Goal: Check status: Check status

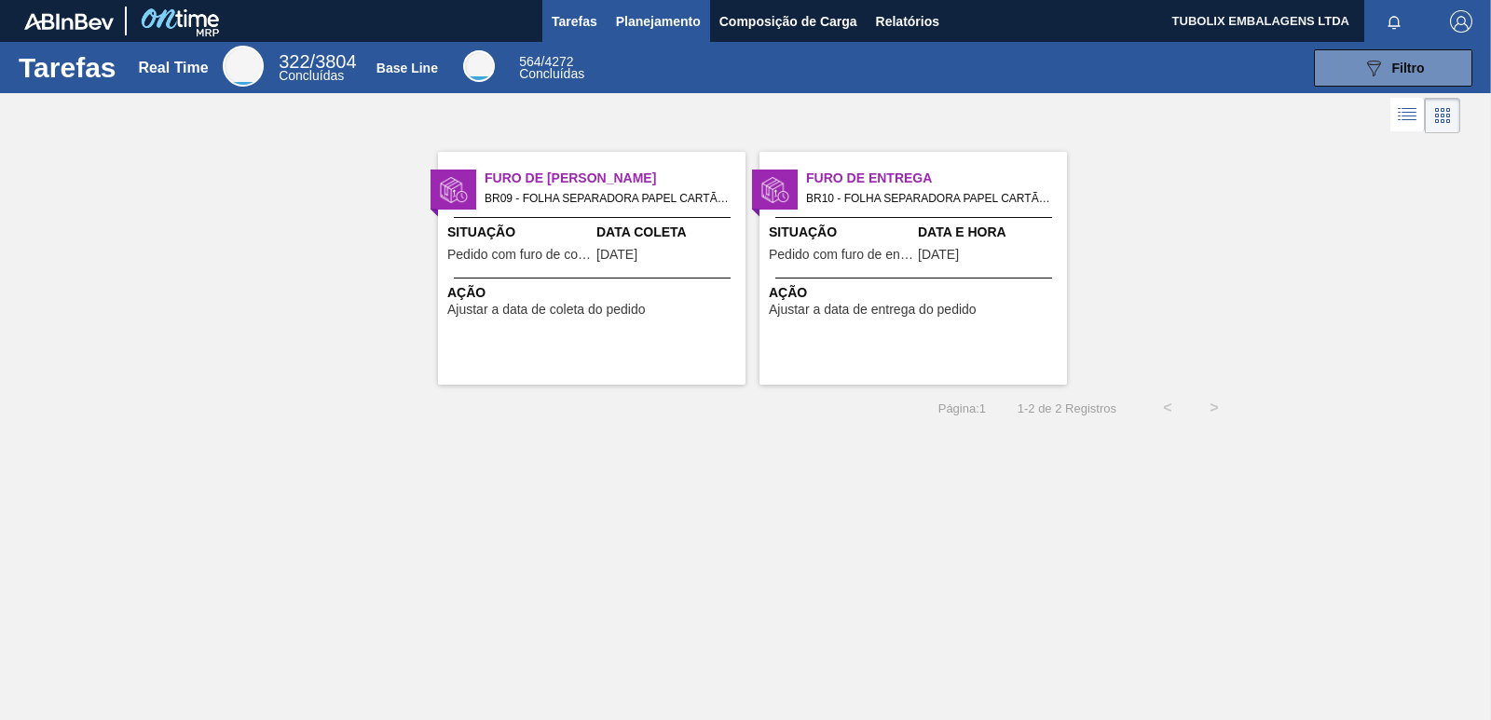
click at [633, 13] on span "Planejamento" at bounding box center [658, 21] width 85 height 22
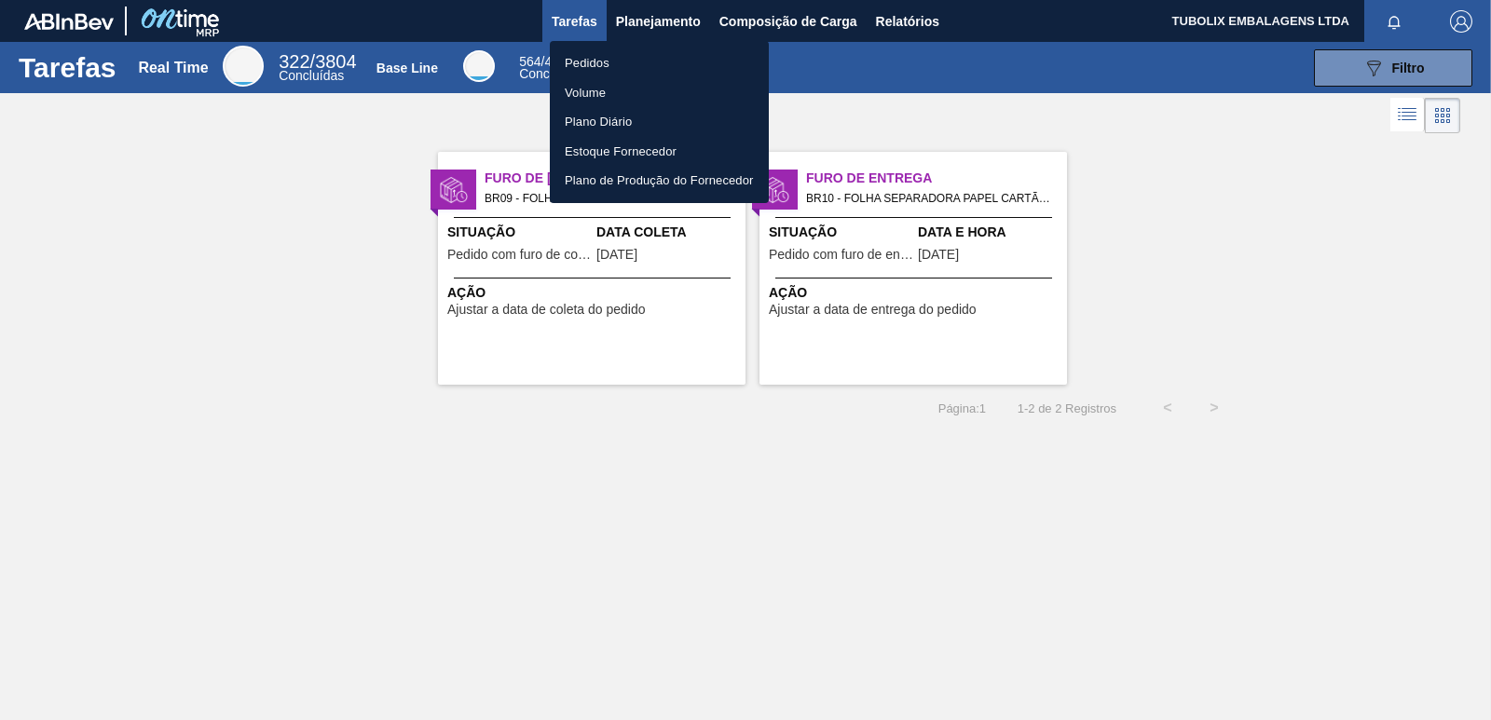
click at [596, 54] on li "Pedidos" at bounding box center [659, 63] width 219 height 30
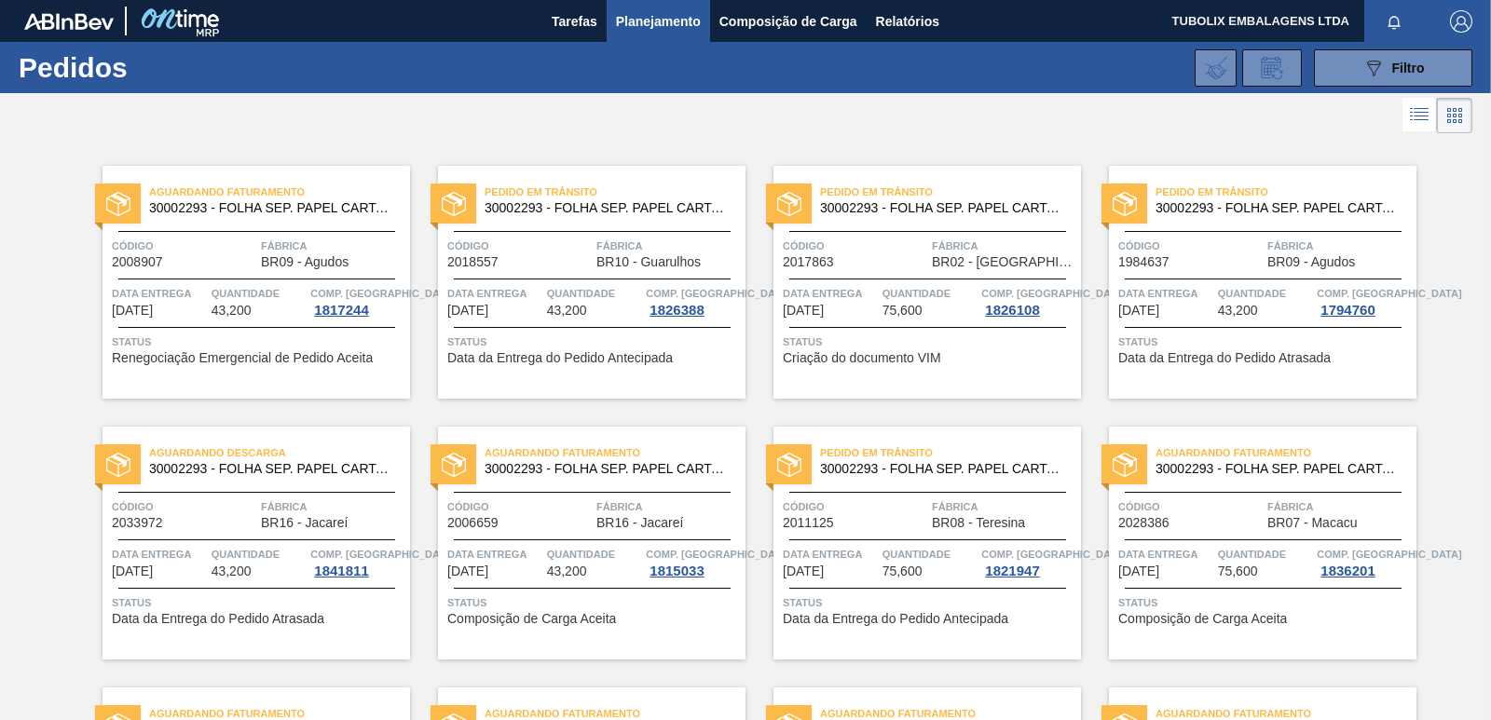
click at [634, 212] on span "30002293 - FOLHA SEP. PAPEL CARTAO 1200x1000M 350g" at bounding box center [608, 208] width 246 height 14
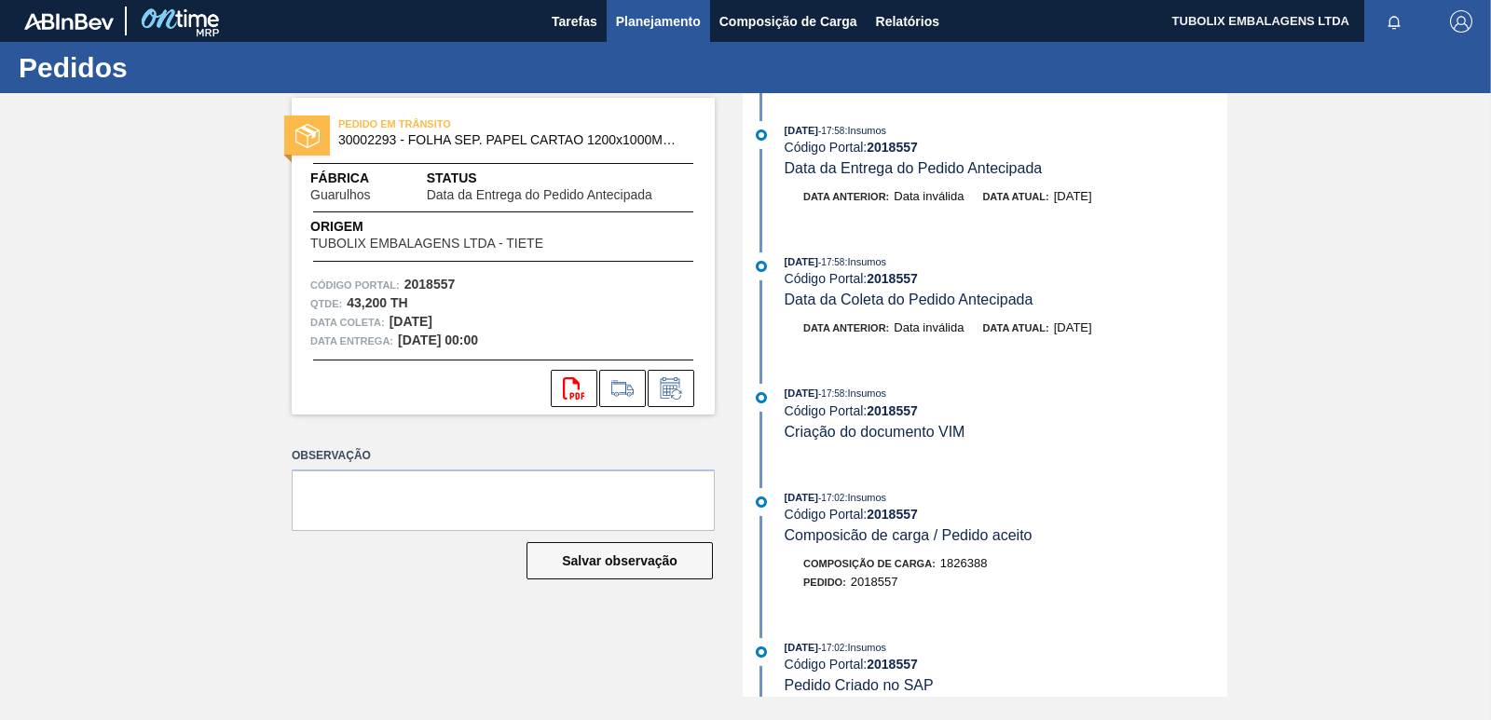
click at [658, 22] on span "Planejamento" at bounding box center [658, 21] width 85 height 22
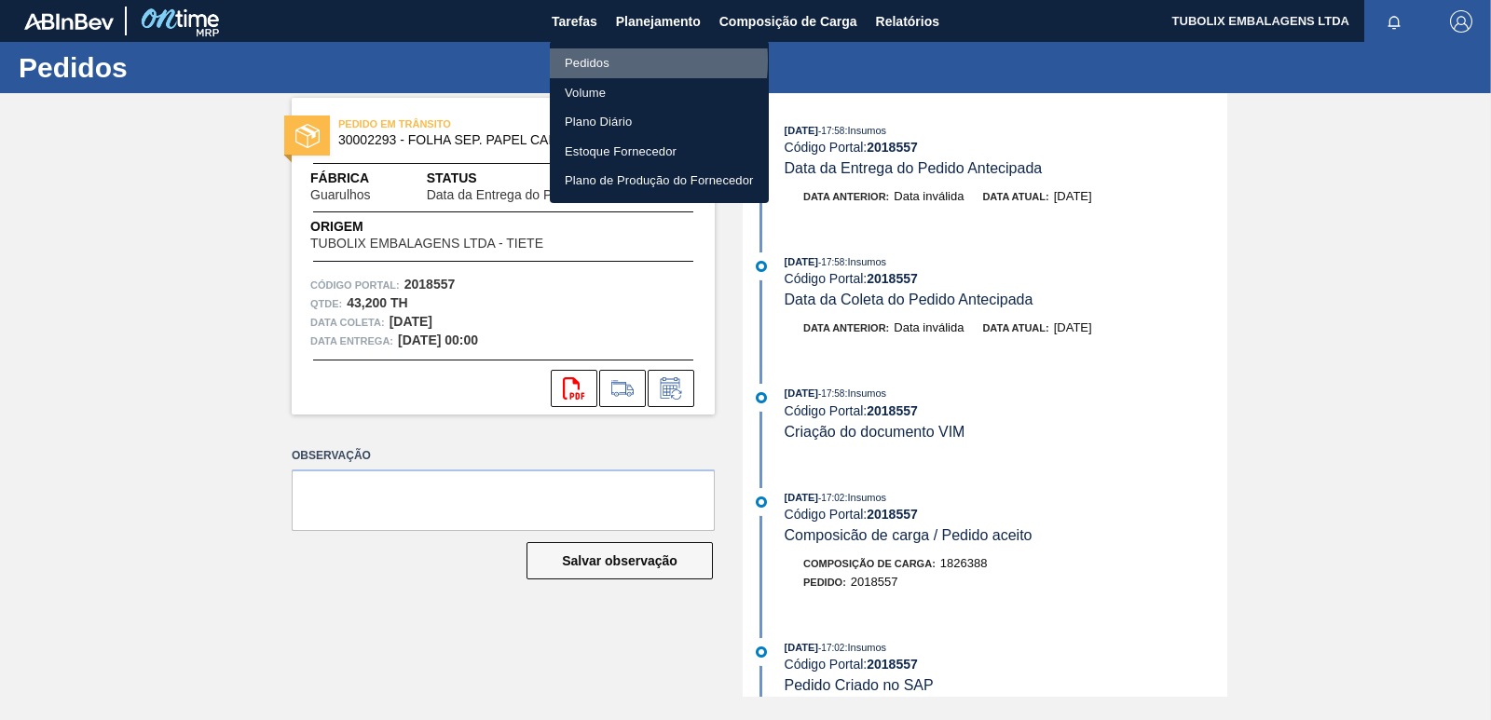
click at [591, 61] on li "Pedidos" at bounding box center [659, 63] width 219 height 30
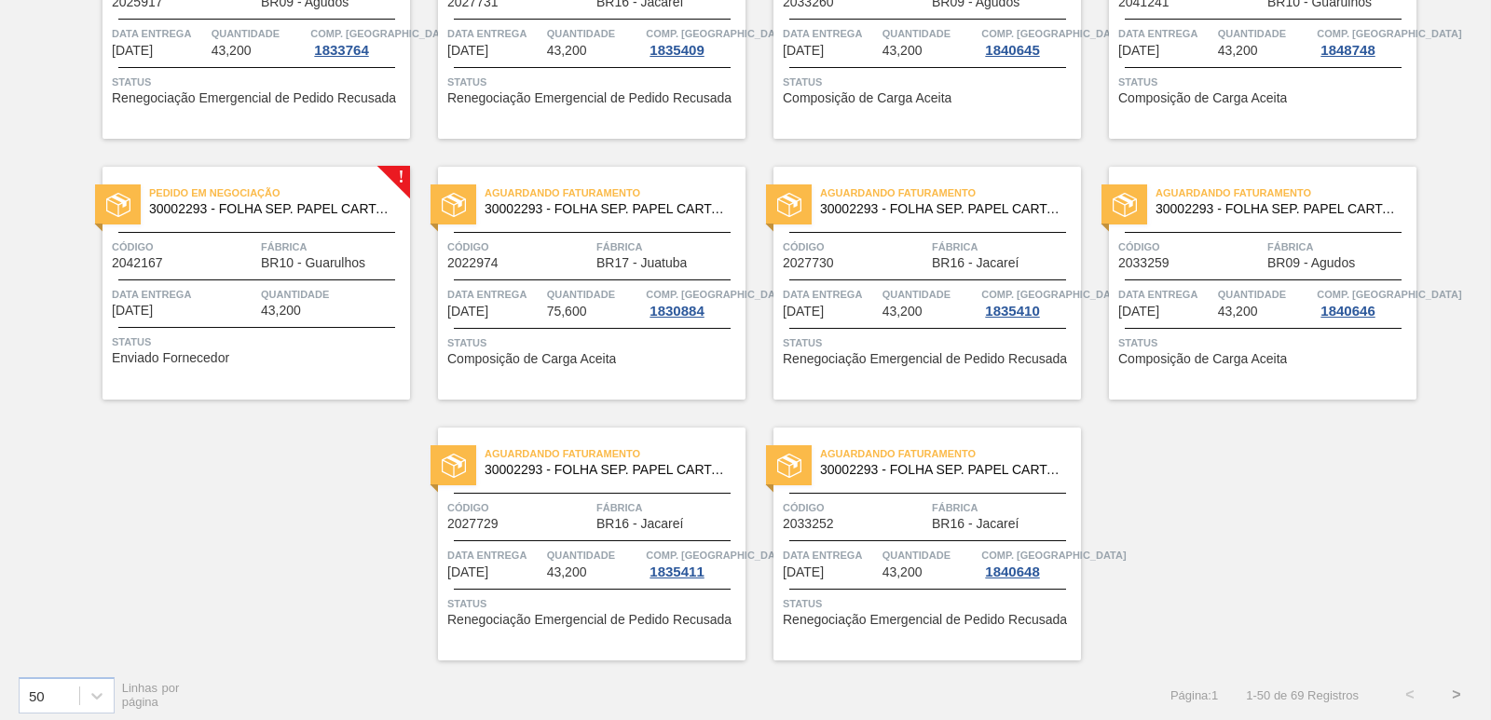
scroll to position [2878, 0]
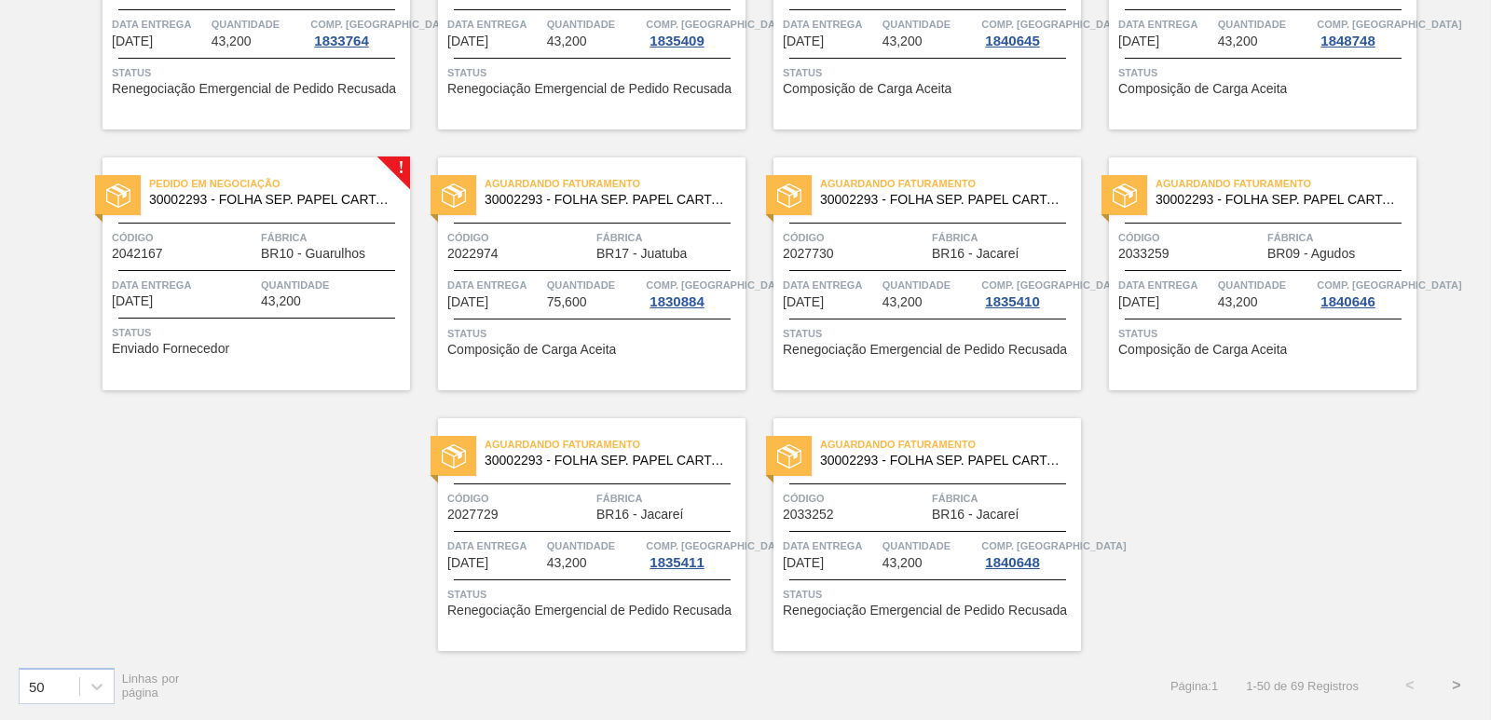
click at [226, 208] on div "Pedido em Negociação 30002293 - FOLHA SEP. PAPEL CARTAO 1200x1000M 350g" at bounding box center [257, 192] width 308 height 42
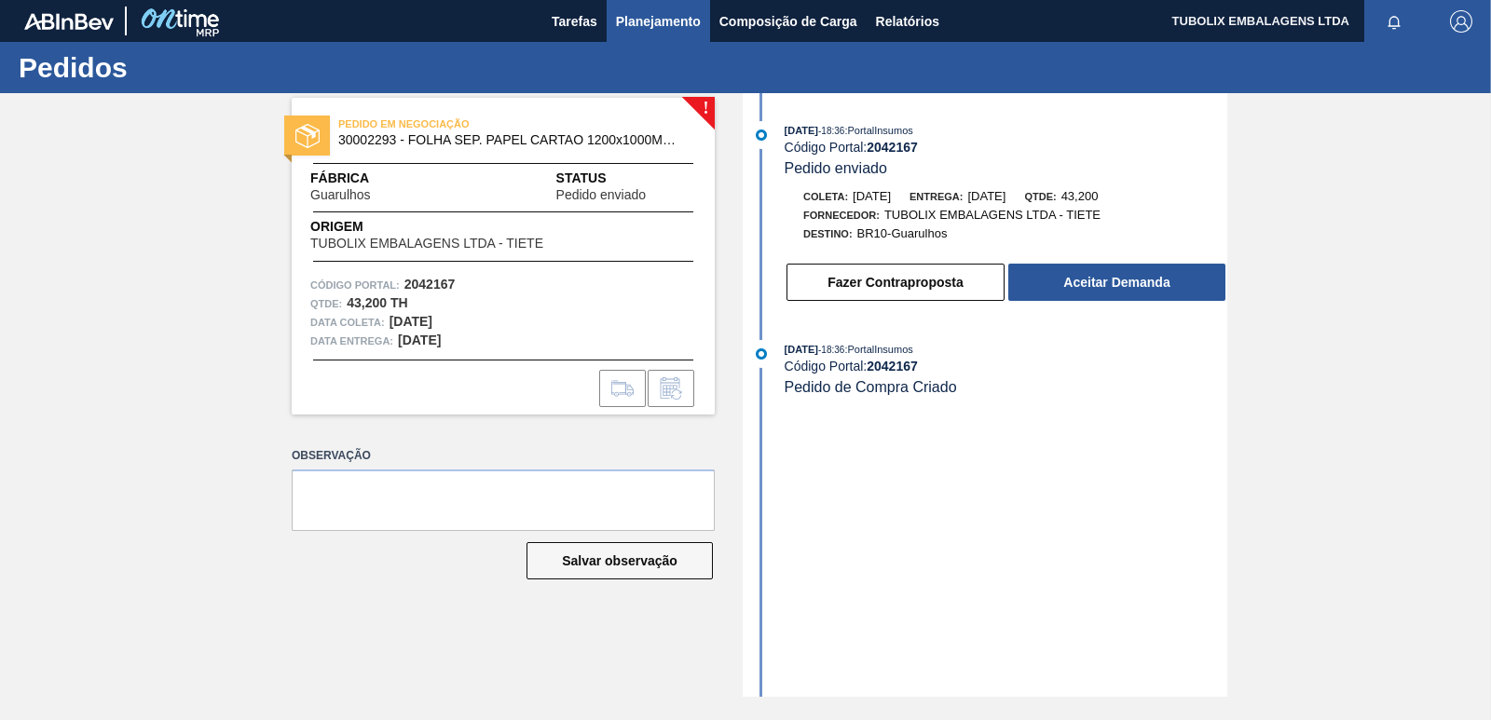
click at [649, 19] on span "Planejamento" at bounding box center [658, 21] width 85 height 22
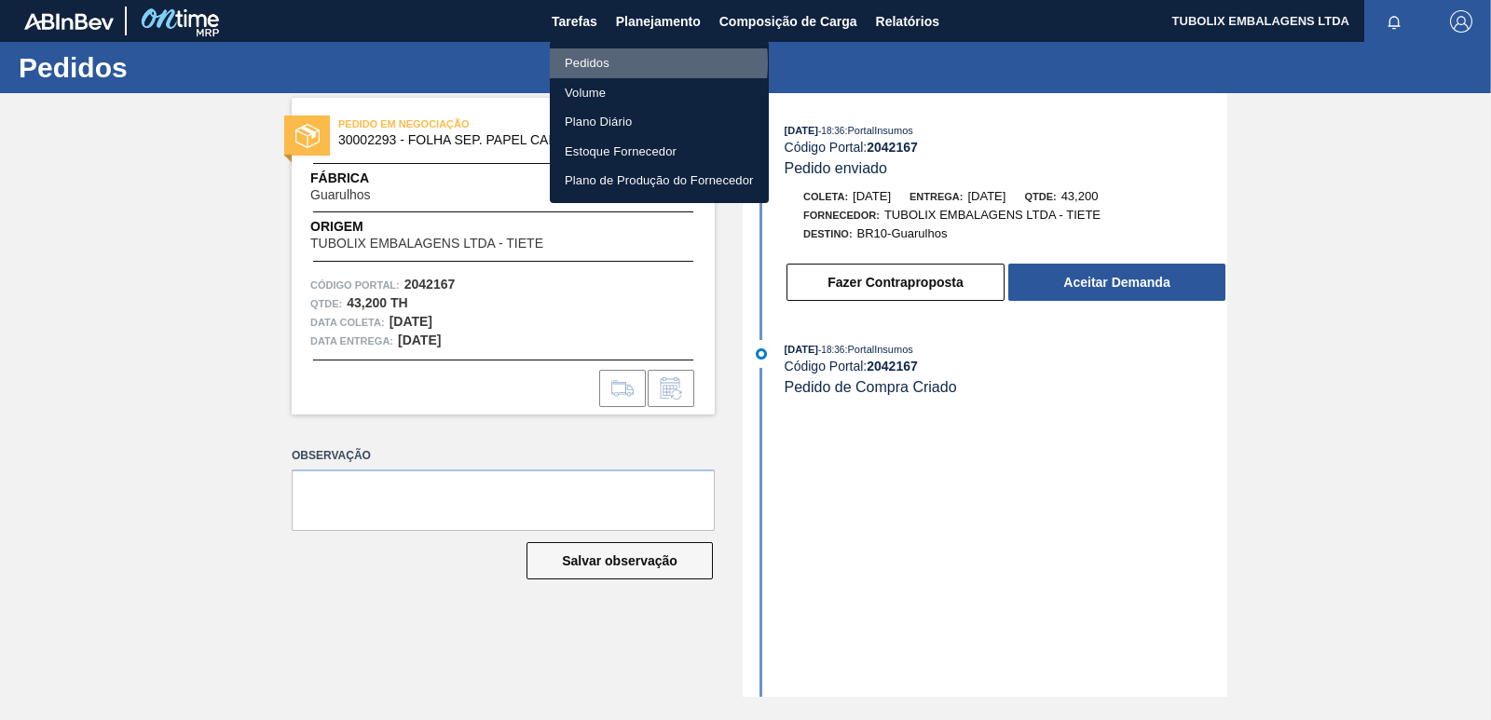
drag, startPoint x: 611, startPoint y: 62, endPoint x: 800, endPoint y: 128, distance: 199.2
click at [608, 62] on li "Pedidos" at bounding box center [659, 63] width 219 height 30
